Goal: Task Accomplishment & Management: Use online tool/utility

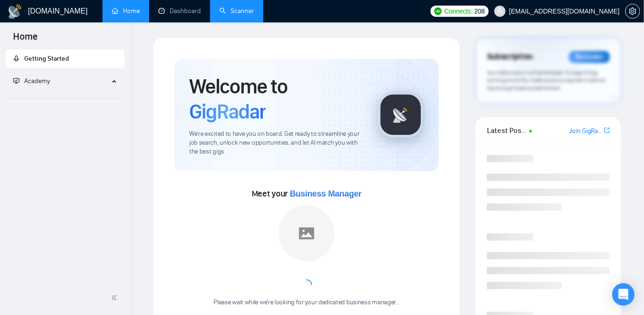
click at [231, 15] on link "Scanner" at bounding box center [237, 11] width 34 height 8
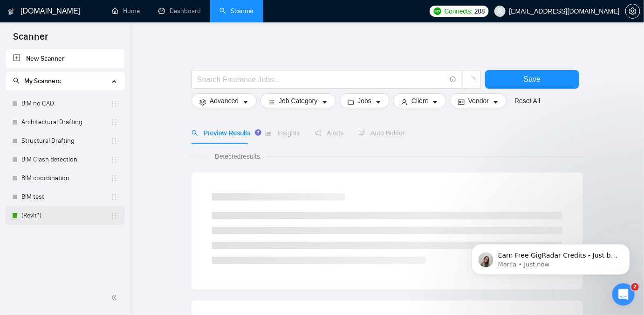
click at [37, 218] on link "(Revit*)" at bounding box center [65, 215] width 89 height 19
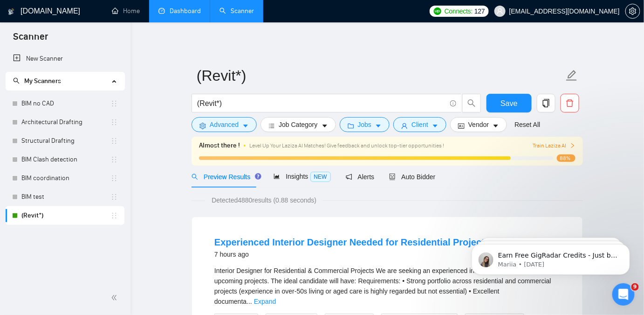
click at [186, 13] on link "Dashboard" at bounding box center [179, 11] width 42 height 8
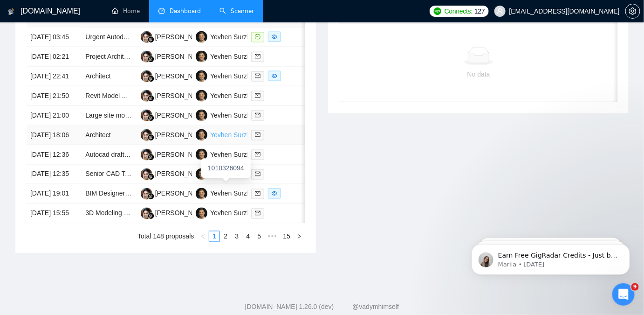
scroll to position [537, 0]
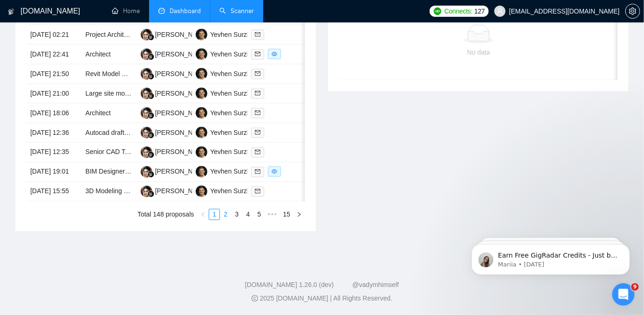
click at [224, 214] on link "2" at bounding box center [225, 214] width 10 height 10
click at [221, 213] on link "2" at bounding box center [225, 214] width 10 height 10
click at [218, 214] on link "1" at bounding box center [214, 214] width 10 height 10
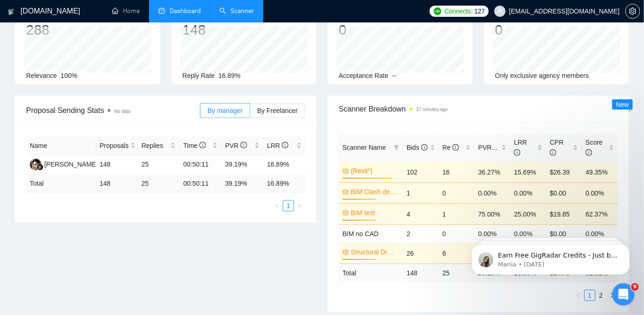
scroll to position [0, 0]
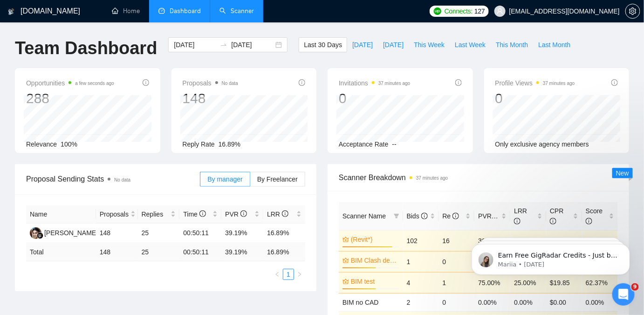
click at [229, 14] on link "Scanner" at bounding box center [237, 11] width 34 height 8
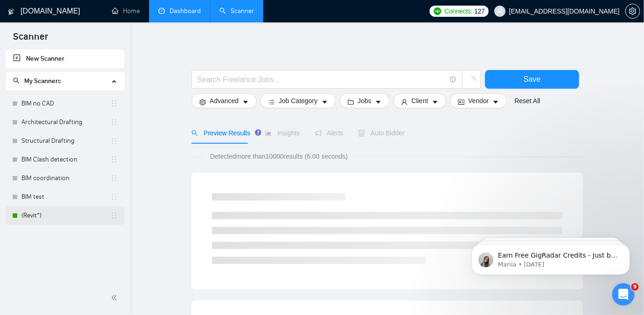
click at [56, 212] on link "(Revit*)" at bounding box center [65, 215] width 89 height 19
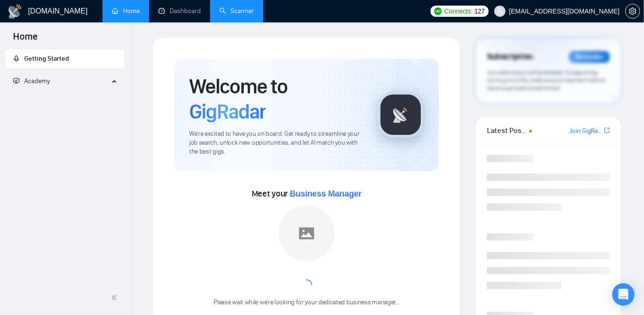
click at [222, 9] on link "Scanner" at bounding box center [237, 11] width 34 height 8
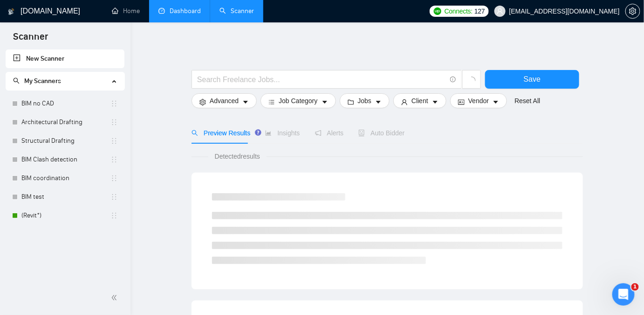
click at [183, 15] on link "Dashboard" at bounding box center [179, 11] width 42 height 8
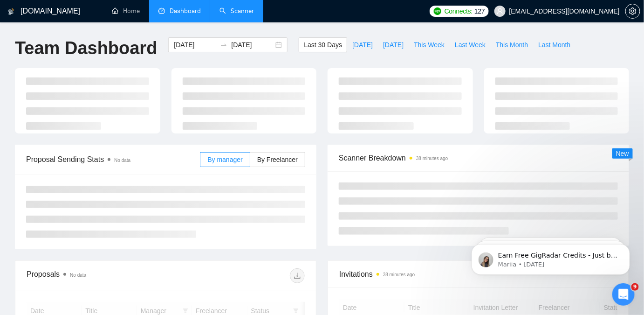
click at [245, 15] on link "Scanner" at bounding box center [237, 11] width 34 height 8
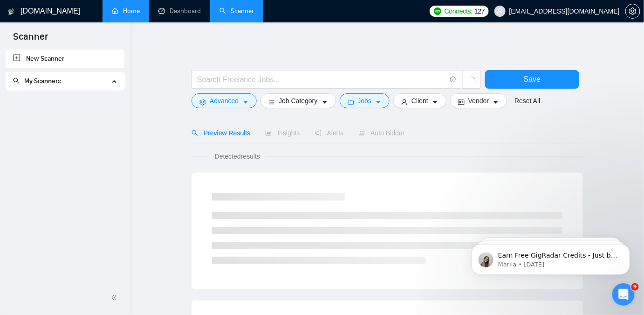
click at [138, 15] on link "Home" at bounding box center [126, 11] width 28 height 8
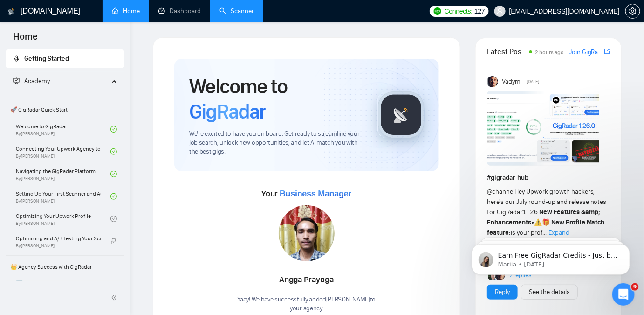
click at [236, 13] on link "Scanner" at bounding box center [237, 11] width 34 height 8
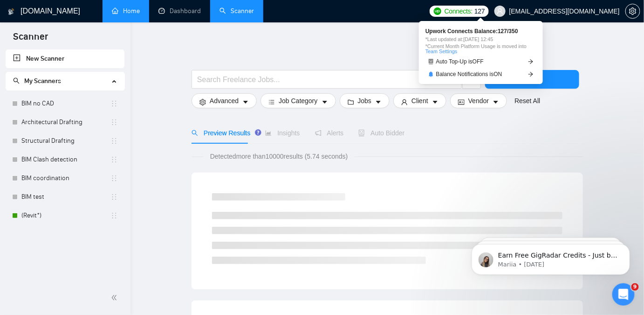
click at [473, 7] on span "Connects:" at bounding box center [459, 11] width 28 height 10
click at [485, 13] on span "Connects: 127" at bounding box center [465, 11] width 41 height 10
